Goal: Task Accomplishment & Management: Manage account settings

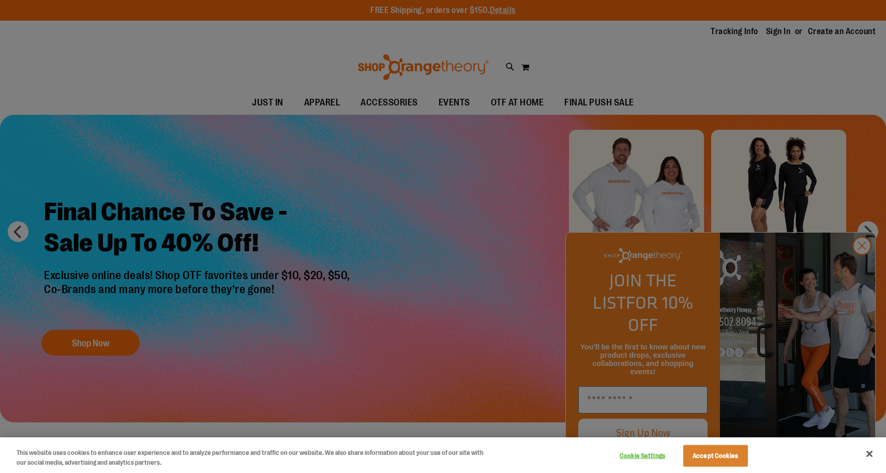
click at [763, 82] on div at bounding box center [443, 236] width 886 height 473
click at [718, 448] on button "Accept Cookies" at bounding box center [715, 456] width 65 height 22
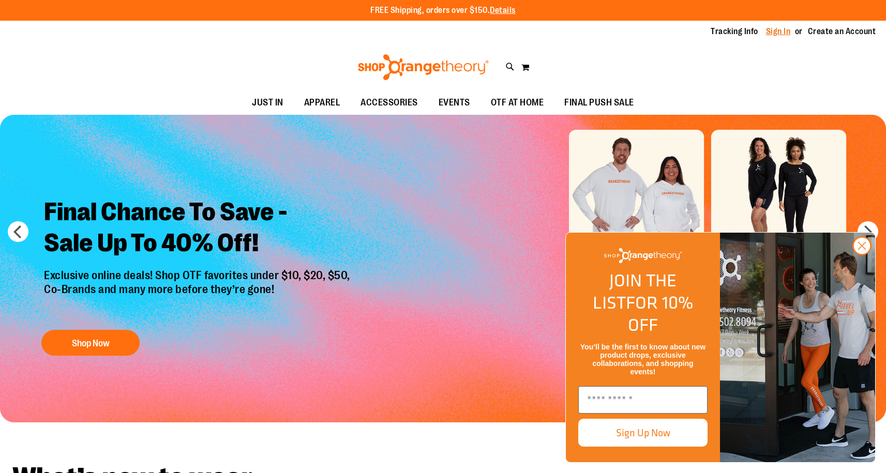
click at [769, 32] on link "Sign In" at bounding box center [778, 31] width 25 height 11
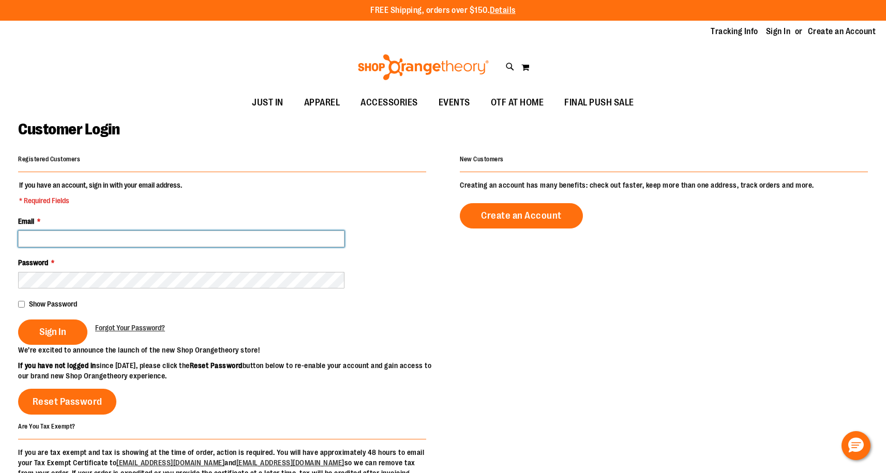
click at [147, 237] on input "Email *" at bounding box center [181, 239] width 326 height 17
type input "**********"
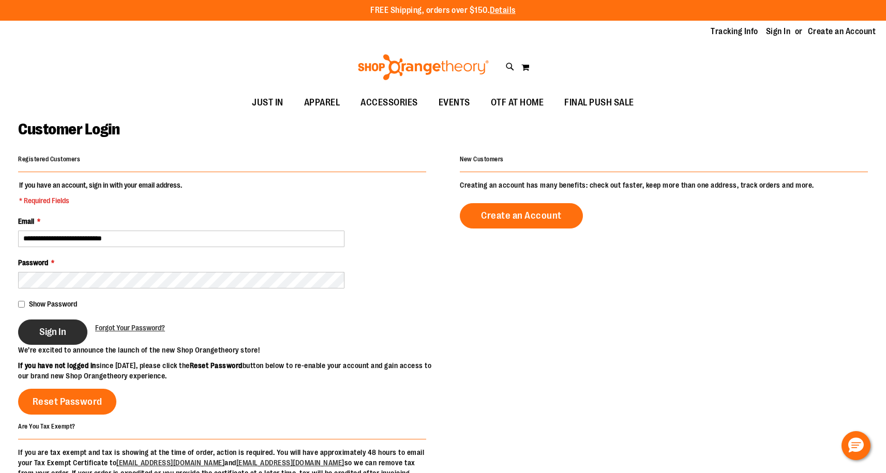
click at [44, 326] on span "Sign In" at bounding box center [52, 331] width 27 height 11
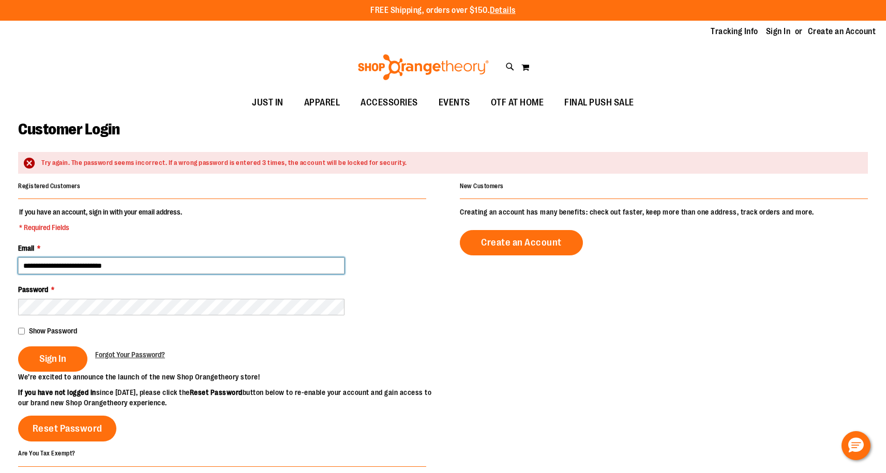
drag, startPoint x: 39, startPoint y: 264, endPoint x: 322, endPoint y: 266, distance: 282.5
click at [324, 265] on body "Skip to Content The store will not work correctly when cookies are disabled. FR…" at bounding box center [443, 236] width 886 height 473
type input "**********"
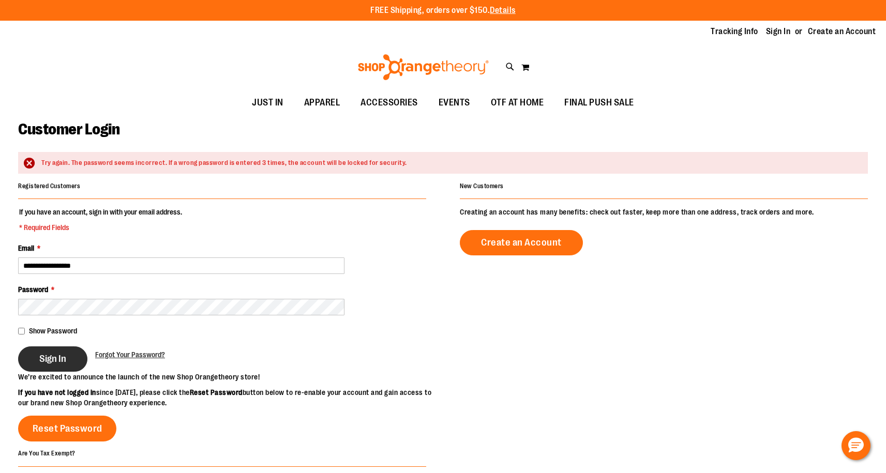
click at [30, 359] on button "Sign In" at bounding box center [52, 359] width 69 height 25
click at [757, 1] on div "FREE Shipping, orders over $150. Details To order the Spring Dri Tri event bund…" at bounding box center [443, 10] width 886 height 21
